Goal: Book appointment/travel/reservation

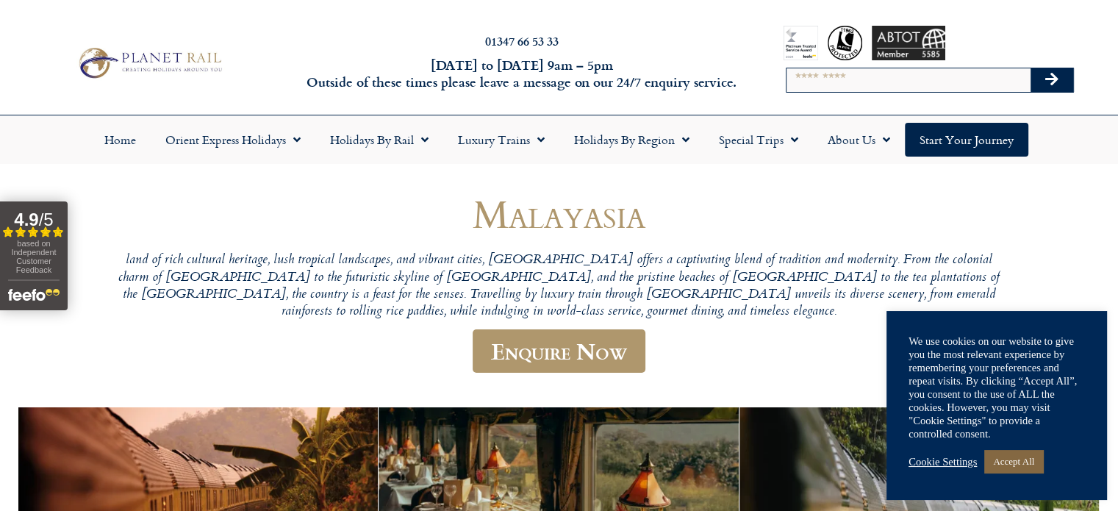
click at [1017, 467] on link "Accept All" at bounding box center [1013, 461] width 59 height 23
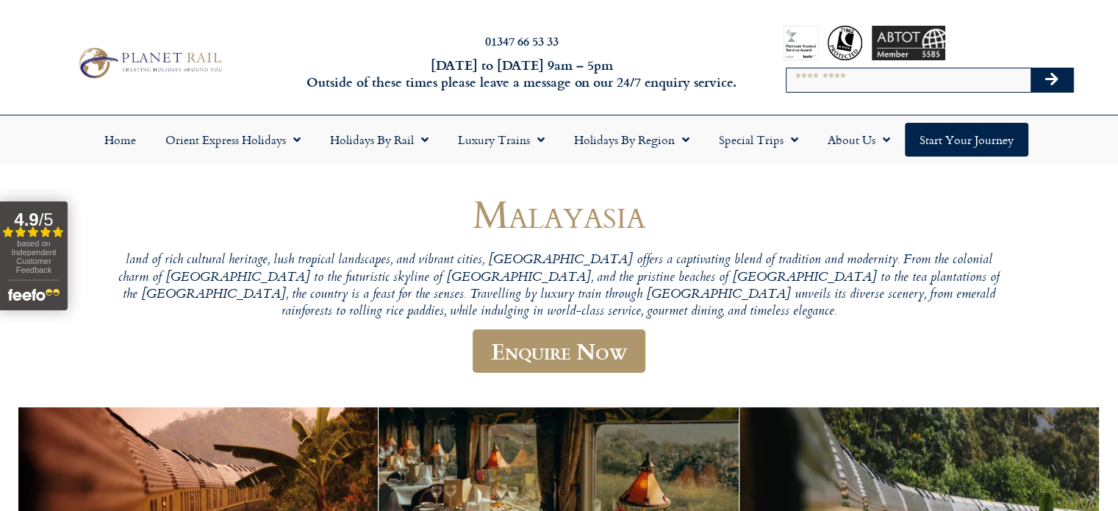
scroll to position [447, 0]
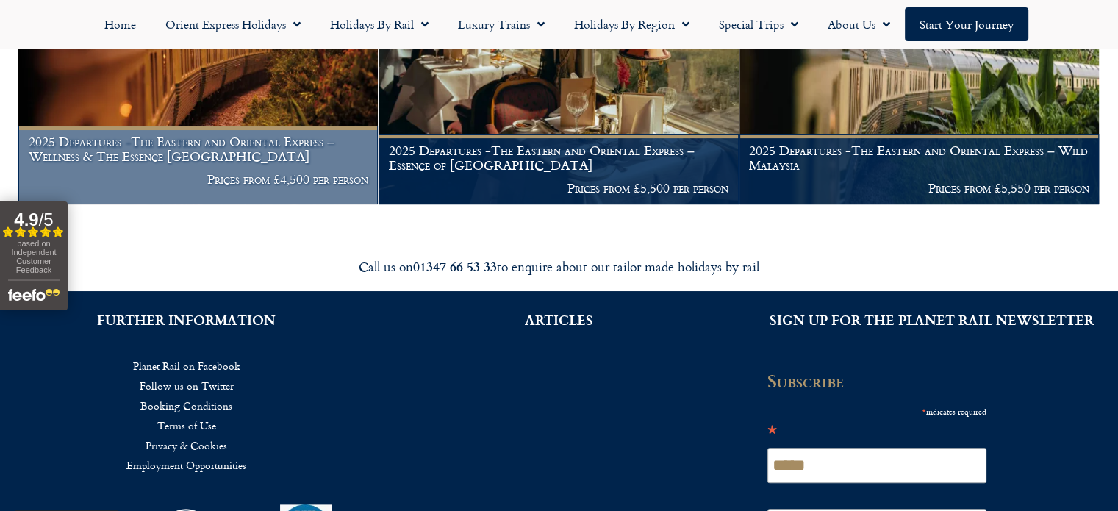
click at [251, 121] on img at bounding box center [197, 82] width 359 height 245
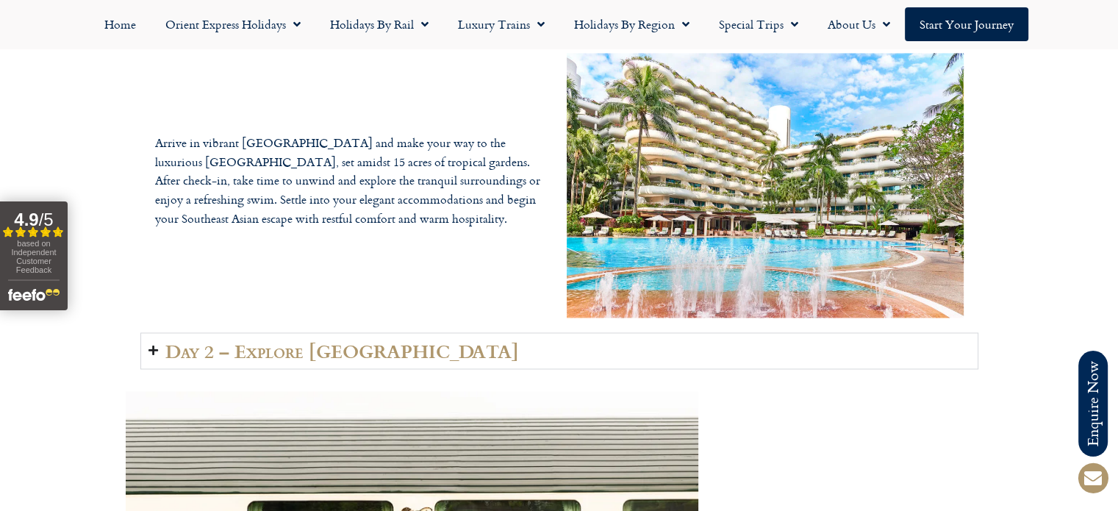
scroll to position [2317, 0]
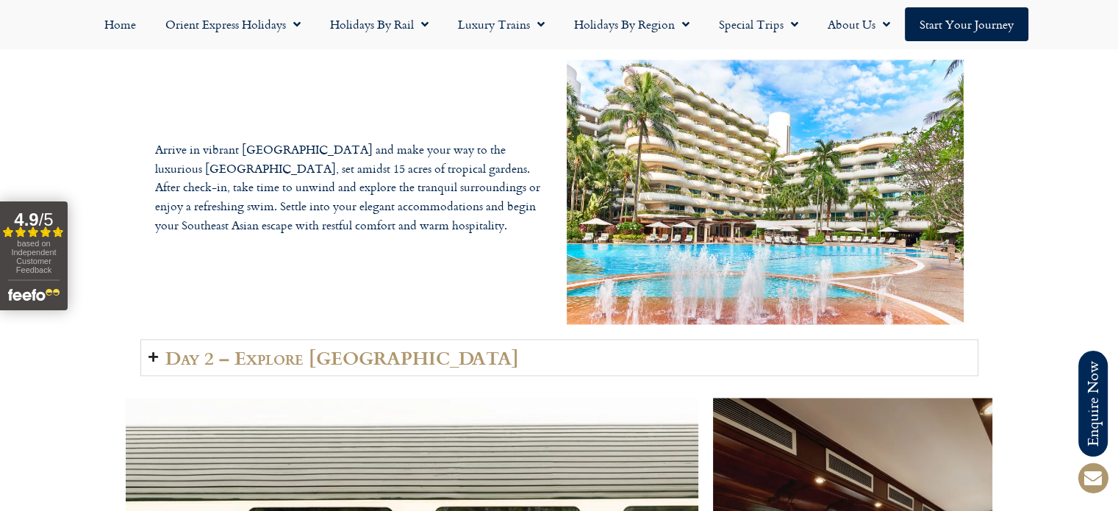
drag, startPoint x: 1123, startPoint y: 30, endPoint x: 1102, endPoint y: 220, distance: 190.8
click at [150, 351] on icon "Accordion. Open links with Enter or Space, close with Escape, and navigate with…" at bounding box center [153, 356] width 10 height 11
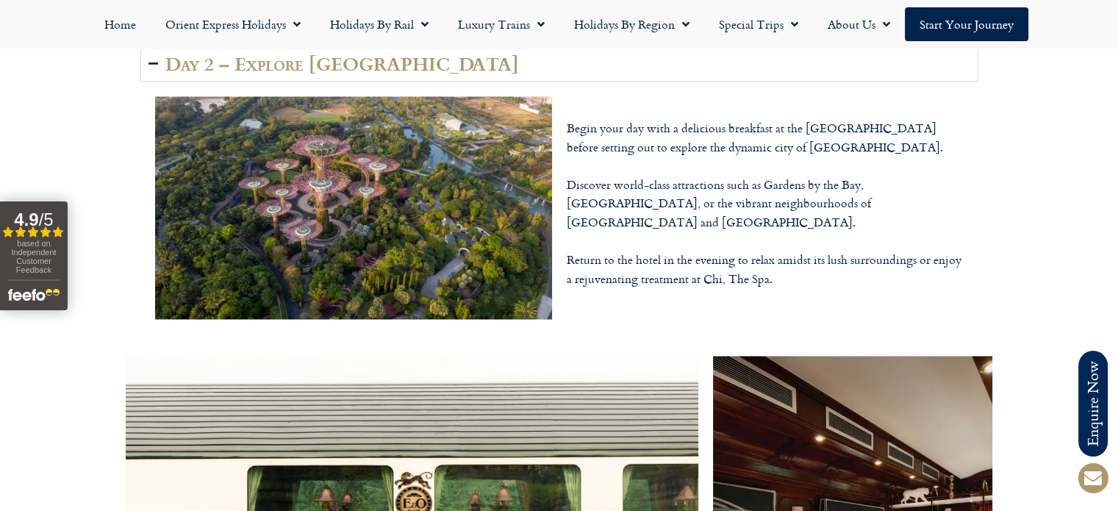
click at [1117, 229] on div "Day 1 – Arrival in Singapore – Check-in at Shangri-La Hotel Arrive in vibrant S…" at bounding box center [559, 171] width 1118 height 340
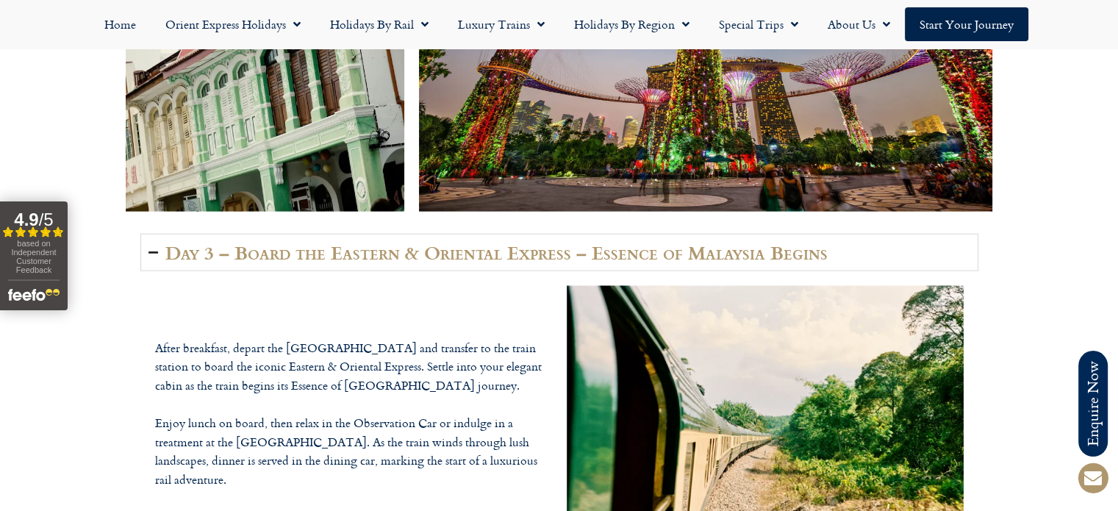
scroll to position [3657, 0]
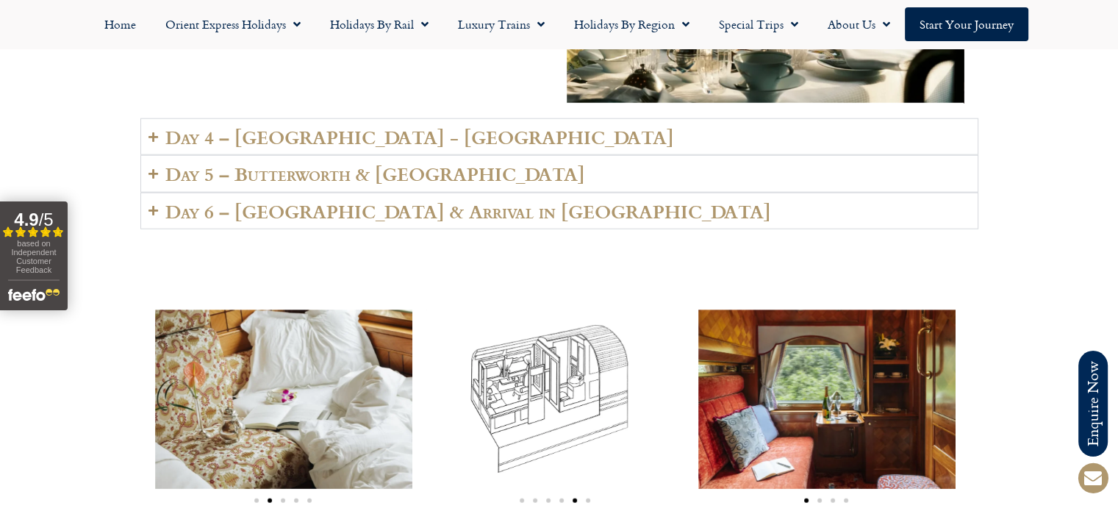
click at [151, 132] on icon "Accordion. Open links with Enter or Space, close with Escape, and navigate with…" at bounding box center [153, 137] width 10 height 11
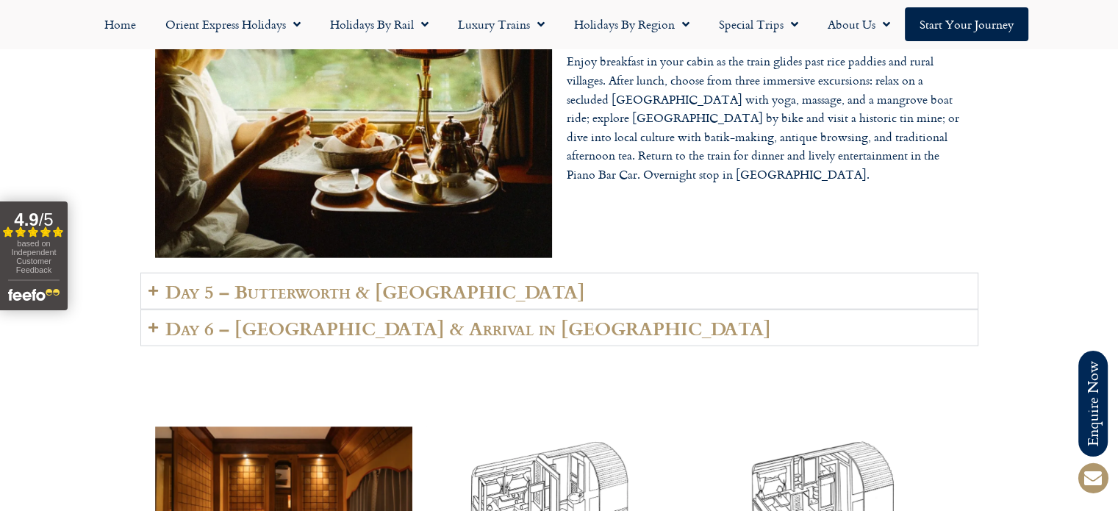
scroll to position [3553, 0]
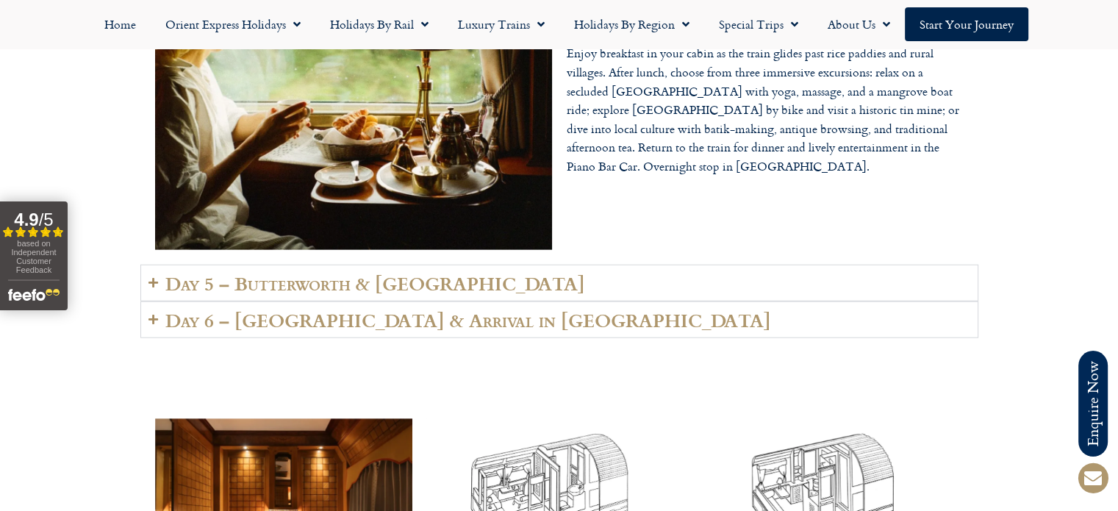
click at [156, 277] on icon "Accordion. Open links with Enter or Space, close with Escape, and navigate with…" at bounding box center [153, 282] width 10 height 11
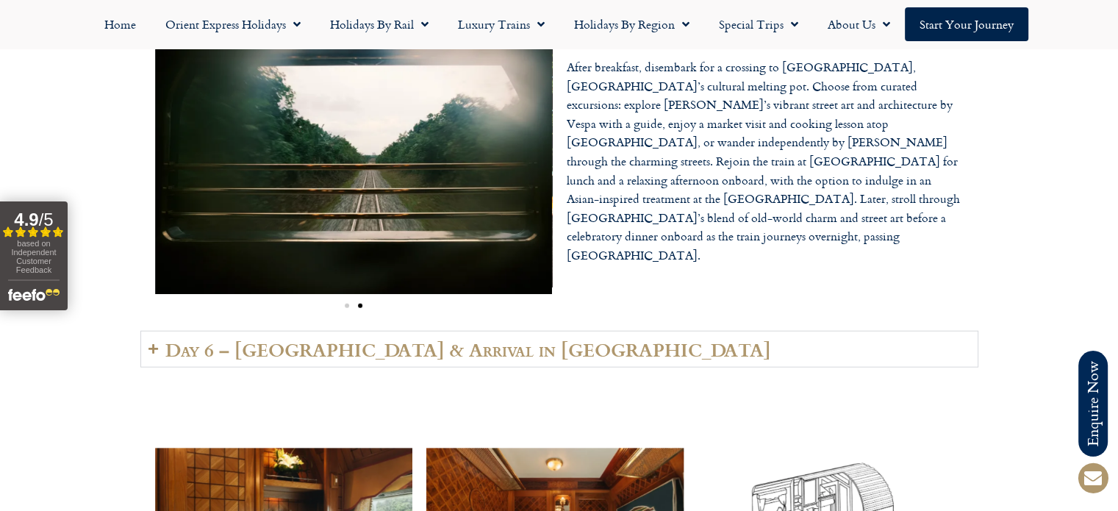
click at [154, 343] on icon "Accordion. Open links with Enter or Space, close with Escape, and navigate with…" at bounding box center [153, 348] width 10 height 11
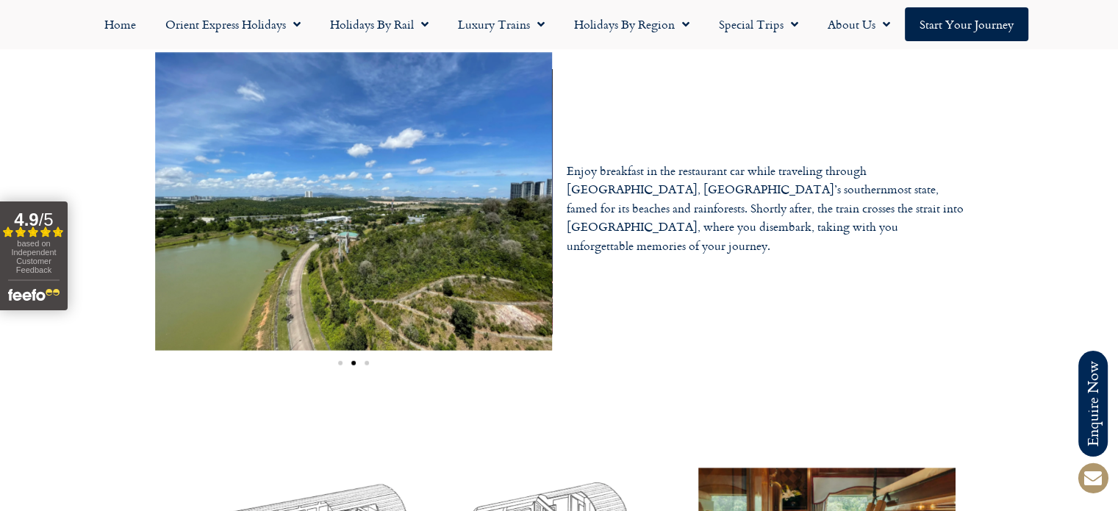
scroll to position [4000, 0]
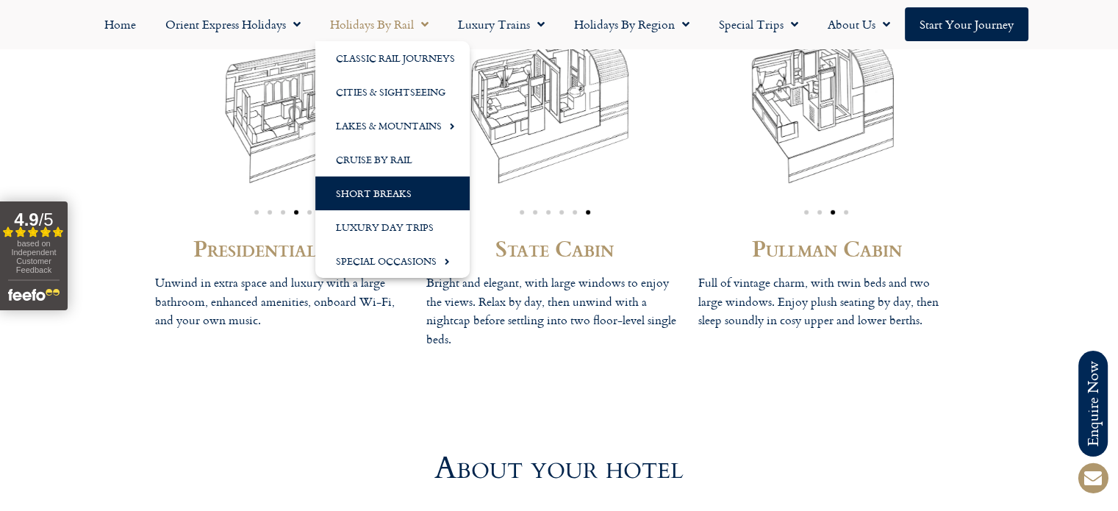
click at [400, 191] on link "Short Breaks" at bounding box center [392, 193] width 154 height 34
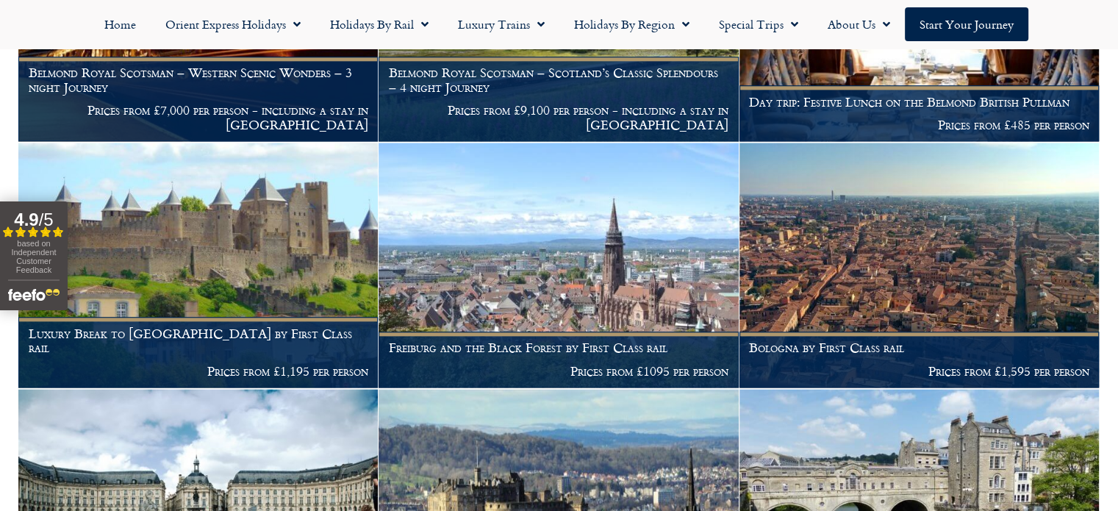
scroll to position [1744, 0]
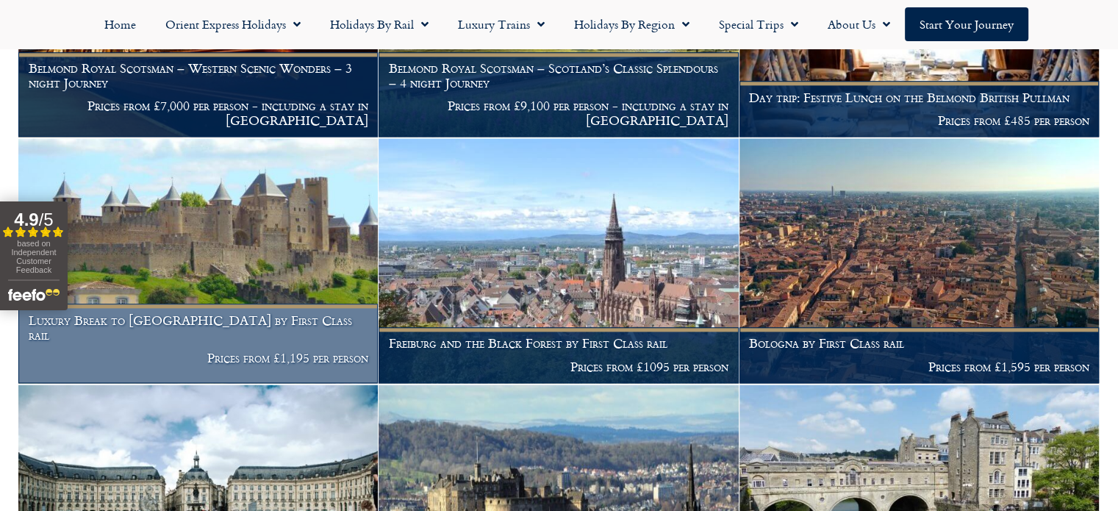
click at [282, 287] on img at bounding box center [197, 260] width 359 height 245
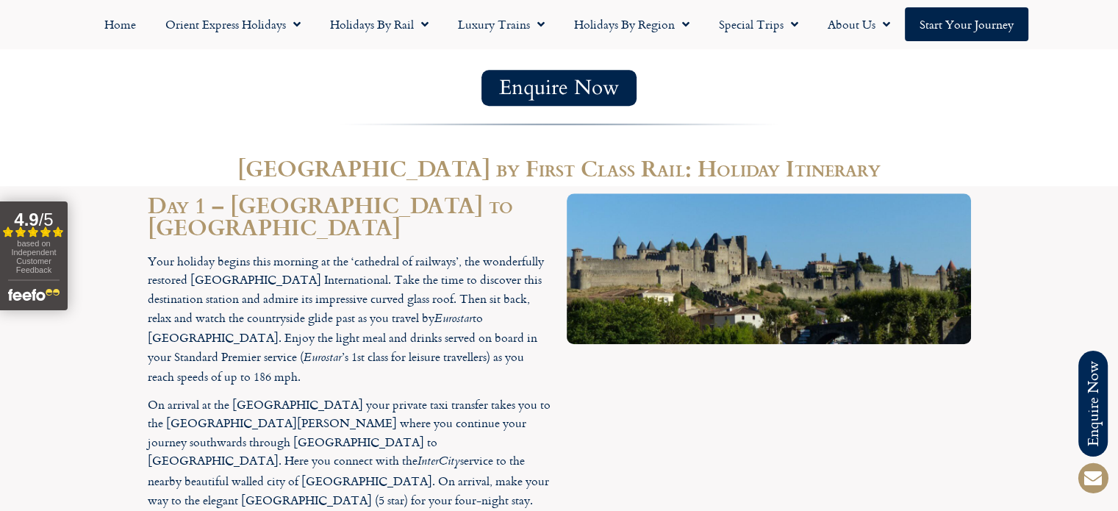
scroll to position [1787, 0]
